Goal: Task Accomplishment & Management: Complete application form

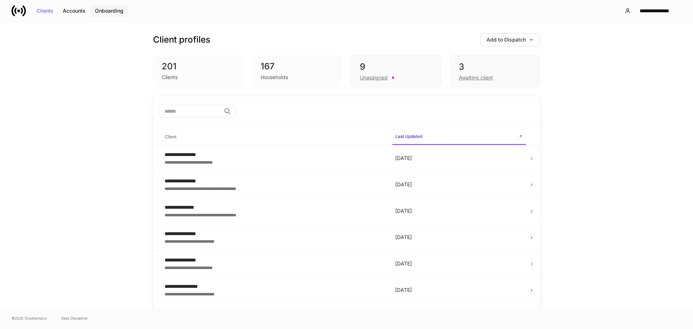
click at [107, 10] on div "Onboarding" at bounding box center [109, 10] width 29 height 5
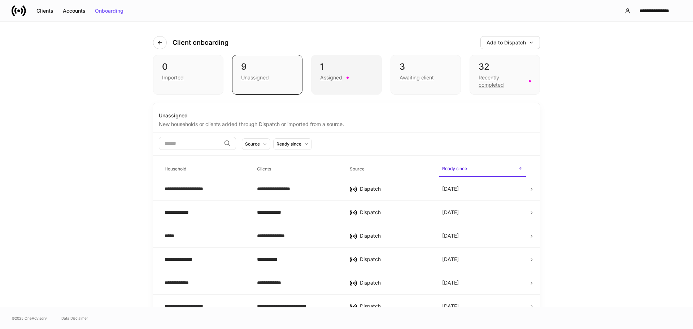
click at [333, 73] on div "Assigned" at bounding box center [346, 77] width 52 height 9
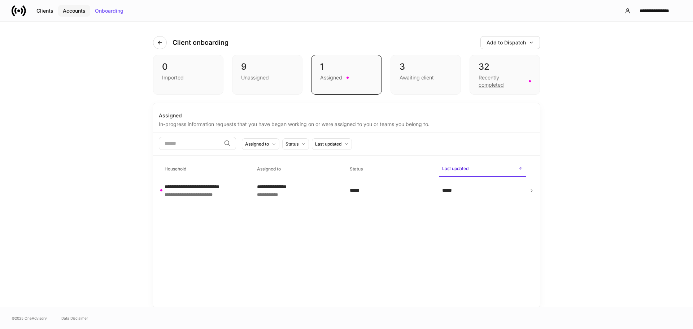
click at [71, 10] on div "Accounts" at bounding box center [74, 10] width 23 height 5
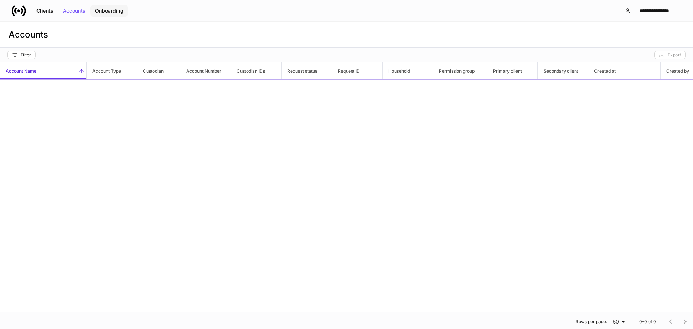
click at [109, 9] on div "Onboarding" at bounding box center [109, 10] width 29 height 5
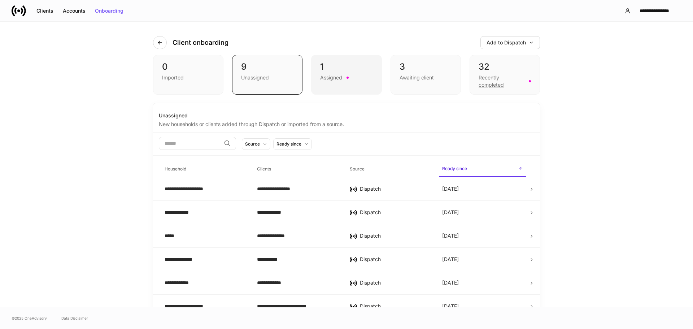
click at [331, 75] on div "Assigned" at bounding box center [331, 77] width 22 height 7
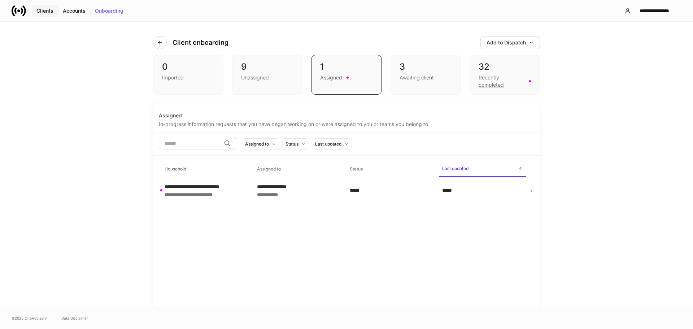
click at [48, 11] on div "Clients" at bounding box center [44, 10] width 17 height 5
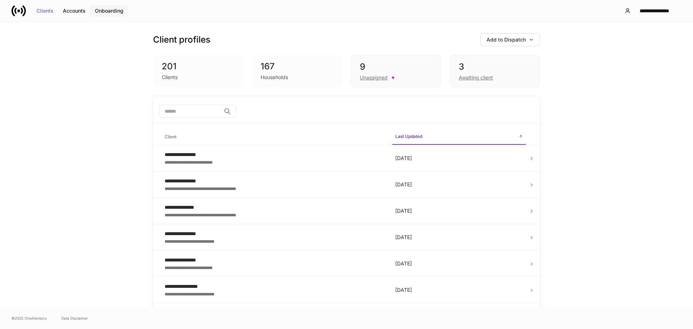
click at [114, 14] on button "Onboarding" at bounding box center [109, 11] width 38 height 12
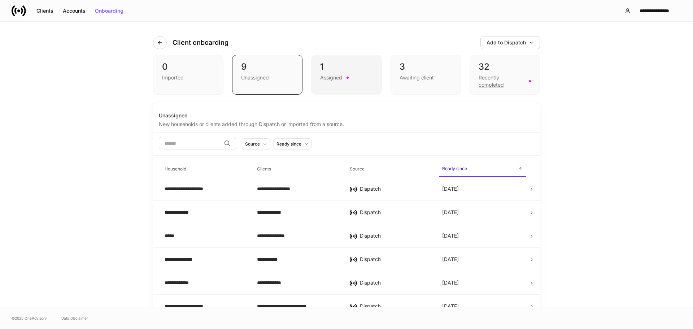
click at [342, 78] on div "Assigned" at bounding box center [346, 77] width 52 height 9
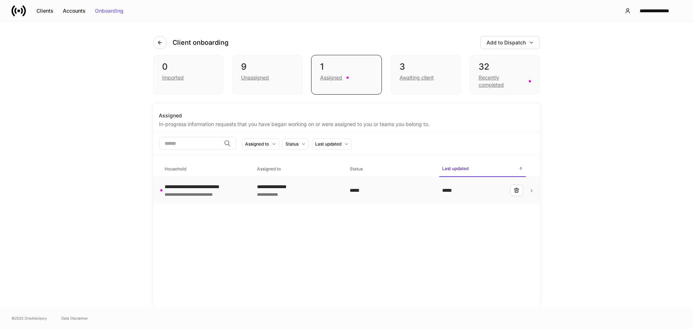
click at [277, 192] on div "**********" at bounding box center [297, 193] width 81 height 7
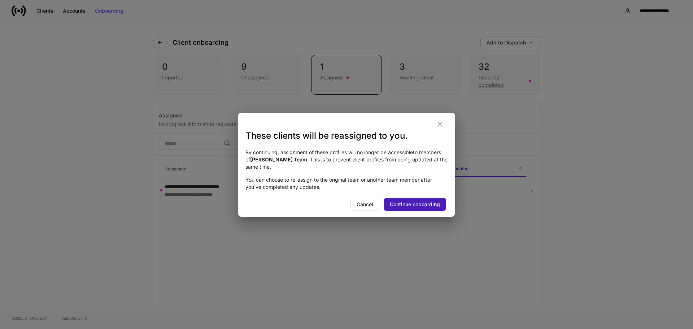
click at [419, 204] on div "Continue onboarding" at bounding box center [415, 204] width 50 height 5
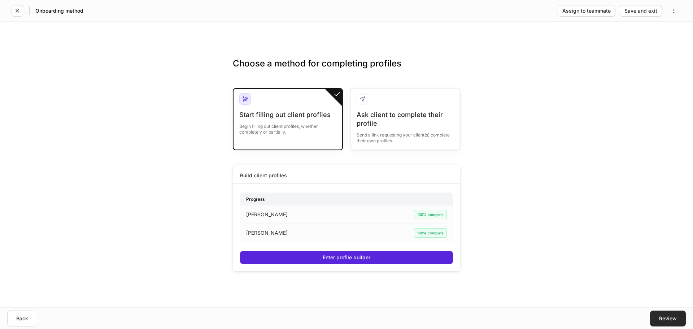
click at [655, 322] on button "Review" at bounding box center [668, 318] width 36 height 16
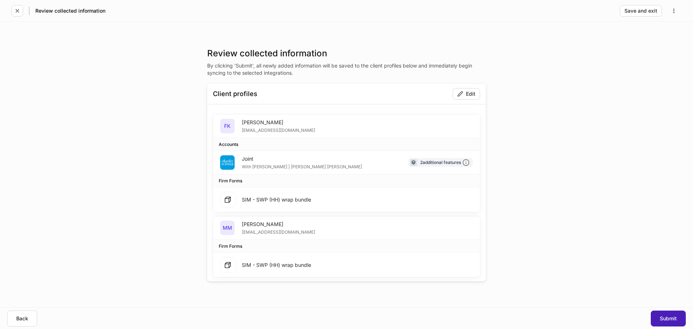
click at [665, 314] on button "Submit" at bounding box center [668, 318] width 35 height 16
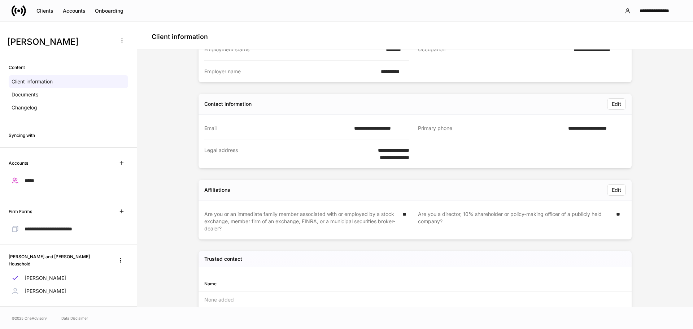
scroll to position [196, 0]
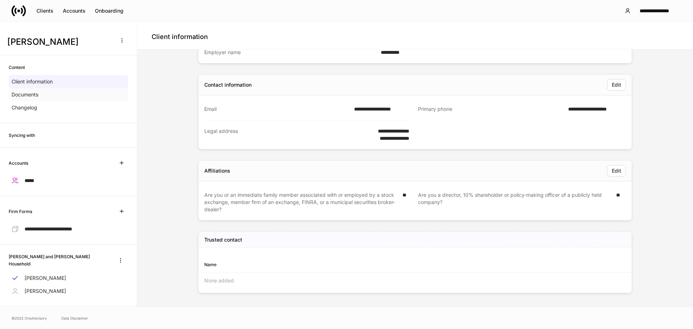
click at [41, 94] on div "Documents" at bounding box center [68, 94] width 119 height 13
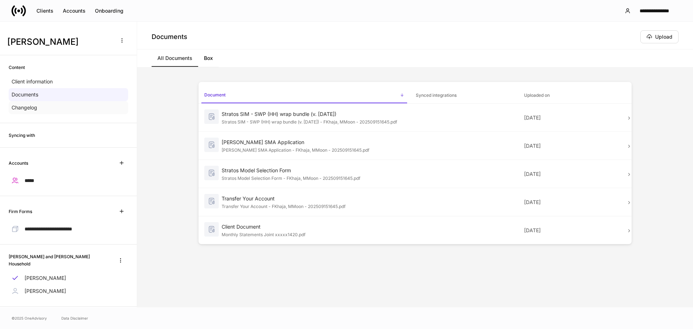
click at [43, 105] on div "Changelog" at bounding box center [68, 107] width 119 height 13
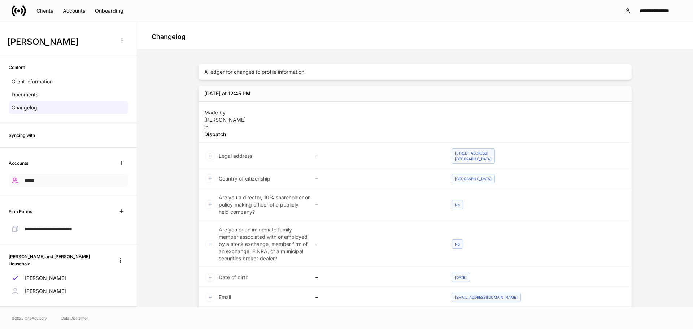
click at [46, 180] on div "*****" at bounding box center [68, 180] width 119 height 13
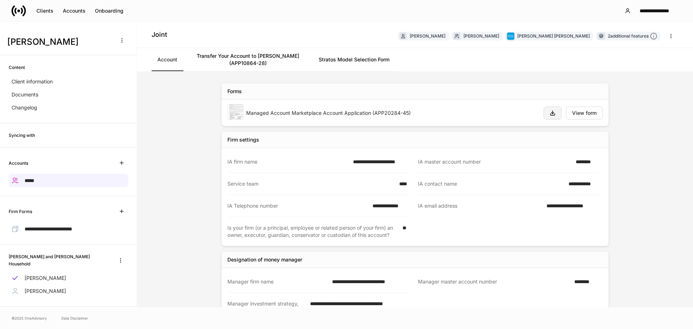
click at [550, 114] on icon "button" at bounding box center [553, 113] width 6 height 6
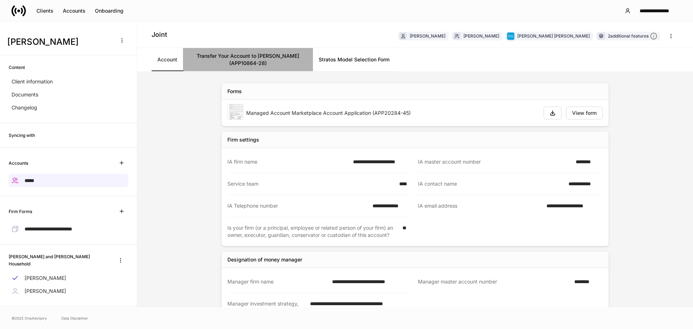
click at [252, 55] on link "Transfer Your Account to [PERSON_NAME] (APP10864-28)" at bounding box center [248, 59] width 130 height 23
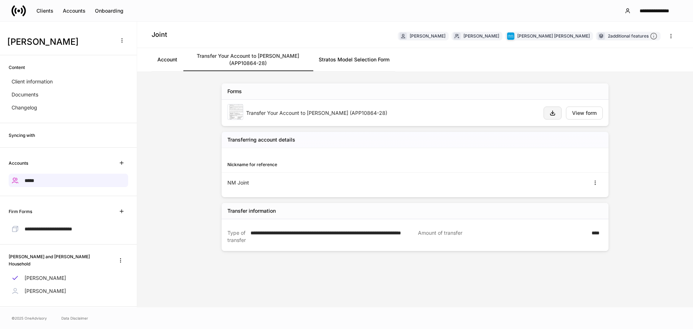
click at [559, 112] on button "button" at bounding box center [552, 112] width 18 height 13
click at [360, 58] on link "Stratos Model Selection Form" at bounding box center [354, 59] width 82 height 23
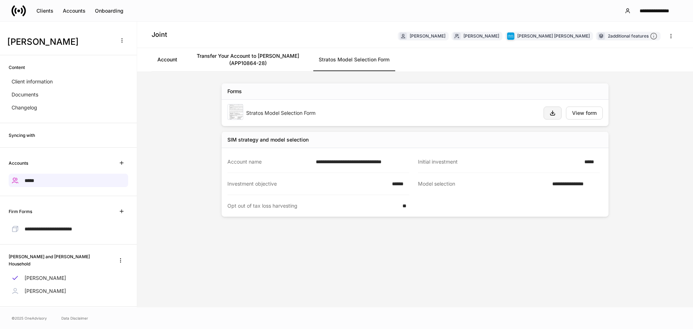
click at [553, 112] on icon "button" at bounding box center [553, 113] width 6 height 6
drag, startPoint x: 82, startPoint y: 231, endPoint x: 93, endPoint y: 231, distance: 10.5
click at [72, 232] on p "**********" at bounding box center [49, 229] width 48 height 8
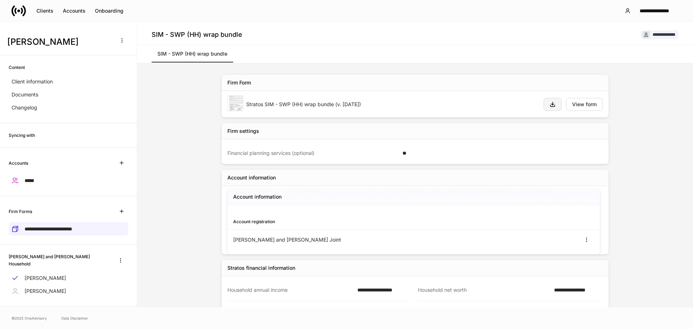
click at [545, 99] on button "button" at bounding box center [552, 104] width 18 height 13
drag, startPoint x: 44, startPoint y: 273, endPoint x: 64, endPoint y: 287, distance: 23.7
click at [44, 274] on p "[PERSON_NAME]" at bounding box center [45, 277] width 41 height 7
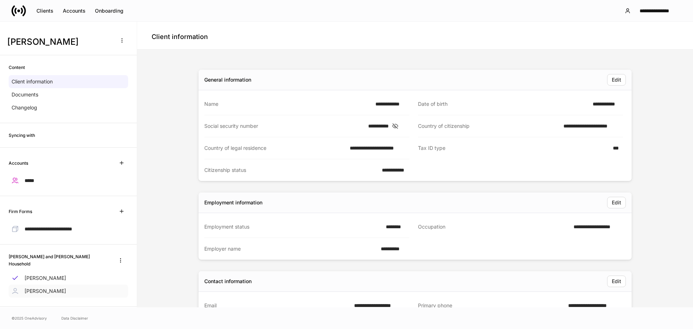
click at [56, 287] on p "[PERSON_NAME]" at bounding box center [45, 290] width 41 height 7
